Goal: Connect with others: Connect with others

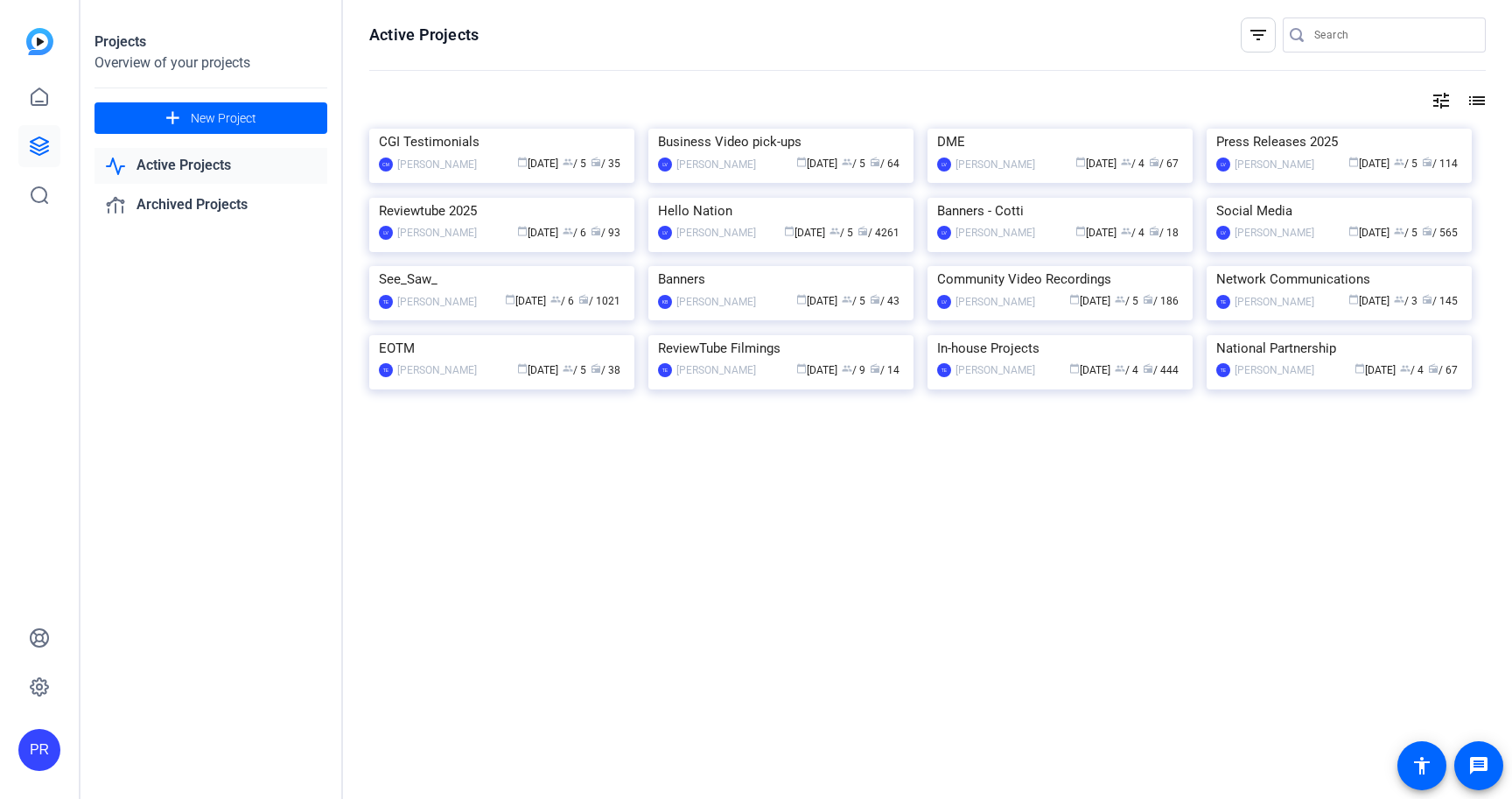
click at [1346, 36] on input "Search" at bounding box center [1393, 34] width 157 height 21
paste input "VRC, Ltd"
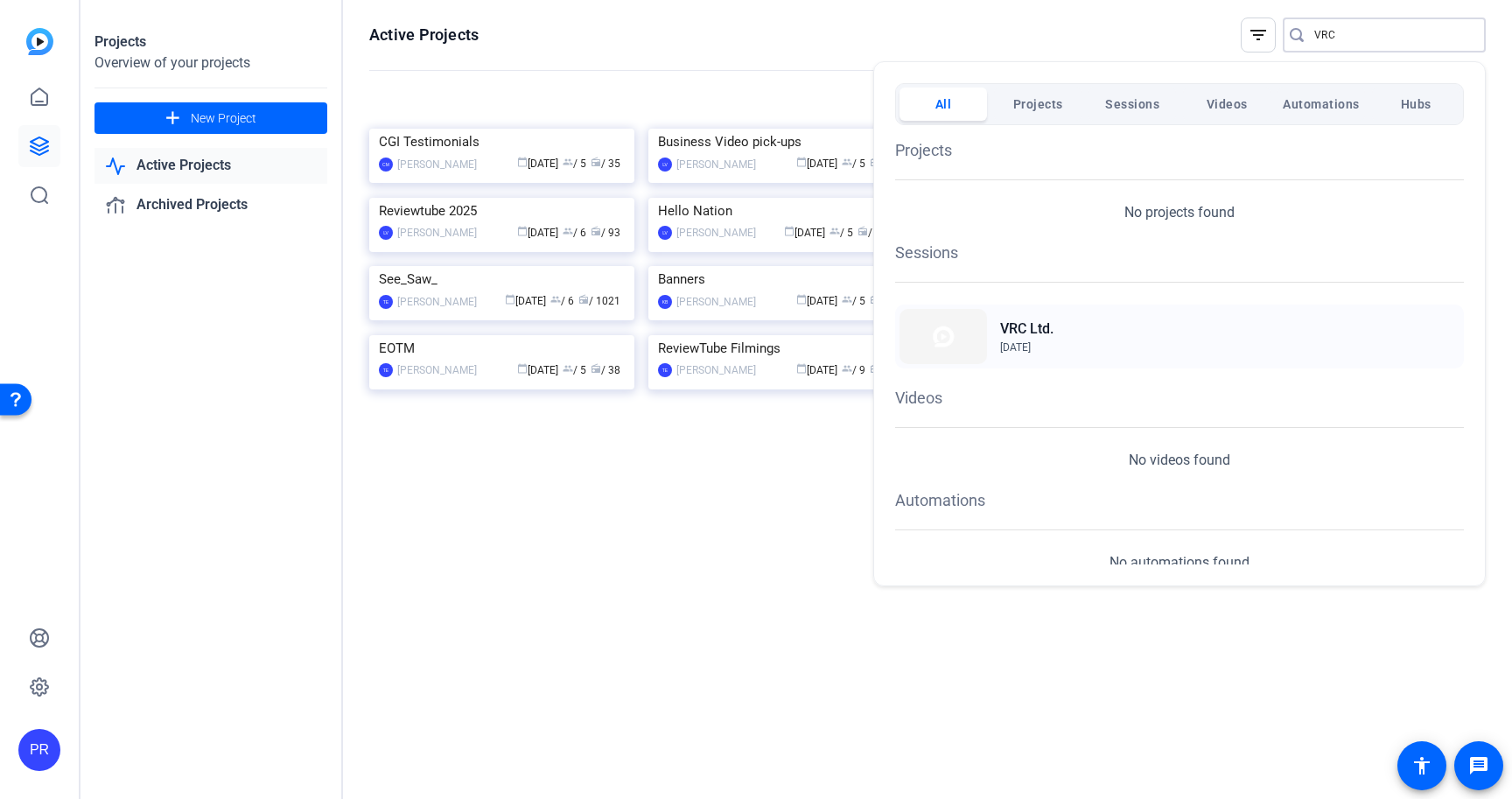
type input "VRC"
click at [1040, 336] on h2 "VRC Ltd." at bounding box center [1027, 328] width 53 height 21
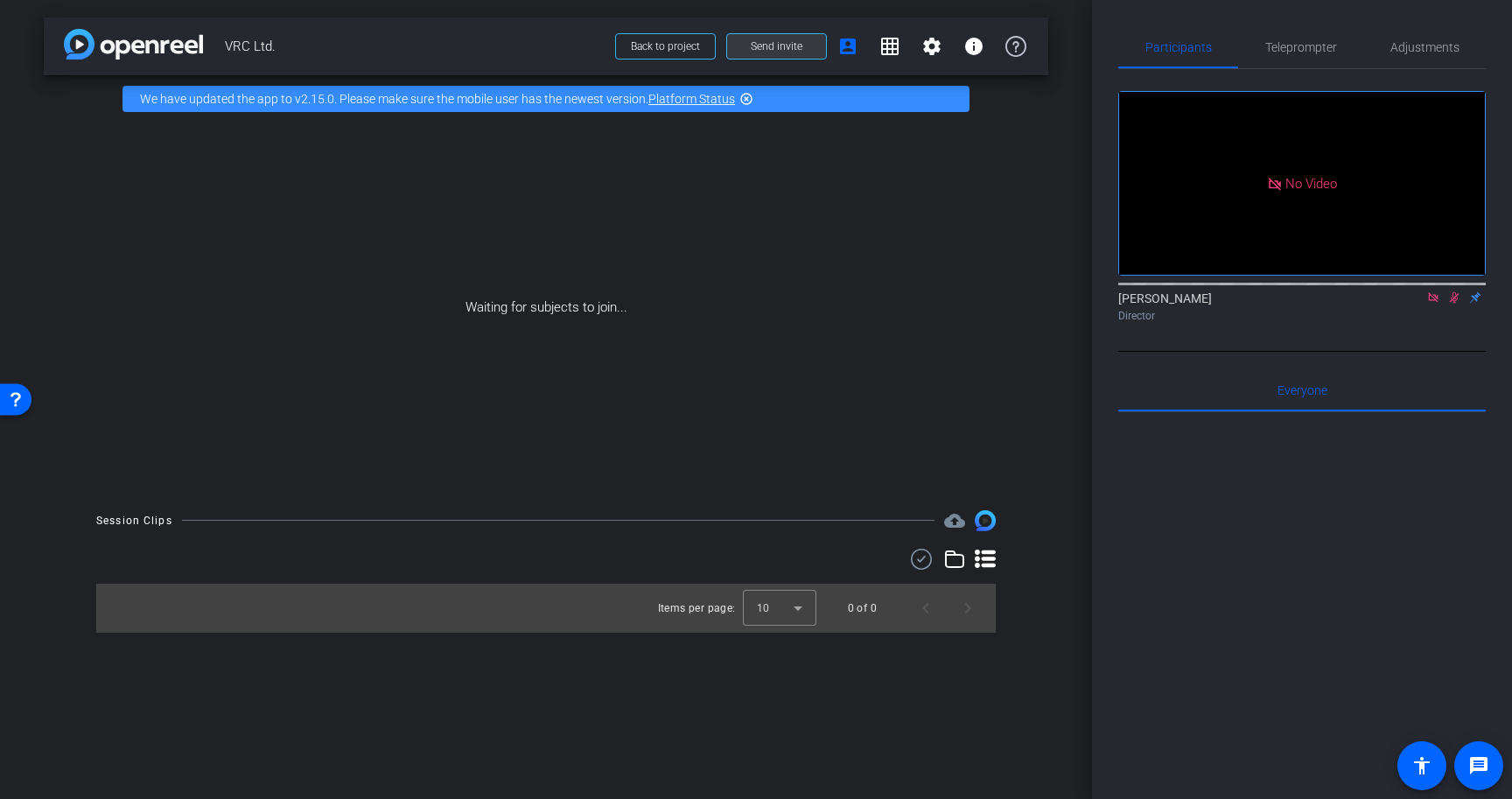
click at [760, 55] on span at bounding box center [777, 46] width 99 height 42
click at [784, 51] on span "Send invite" at bounding box center [777, 46] width 52 height 14
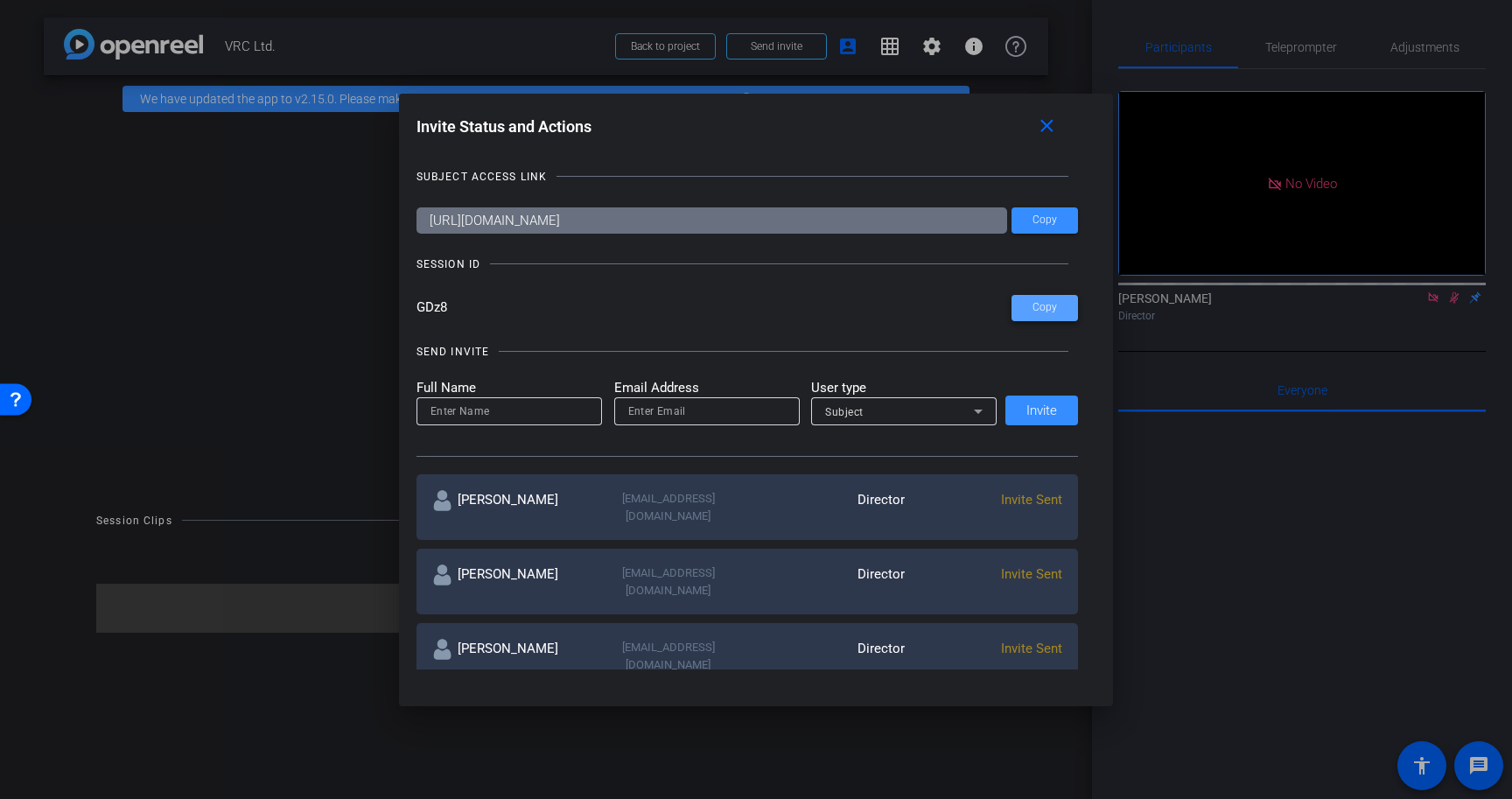
click at [1052, 314] on span at bounding box center [1045, 307] width 67 height 42
